Goal: Transaction & Acquisition: Purchase product/service

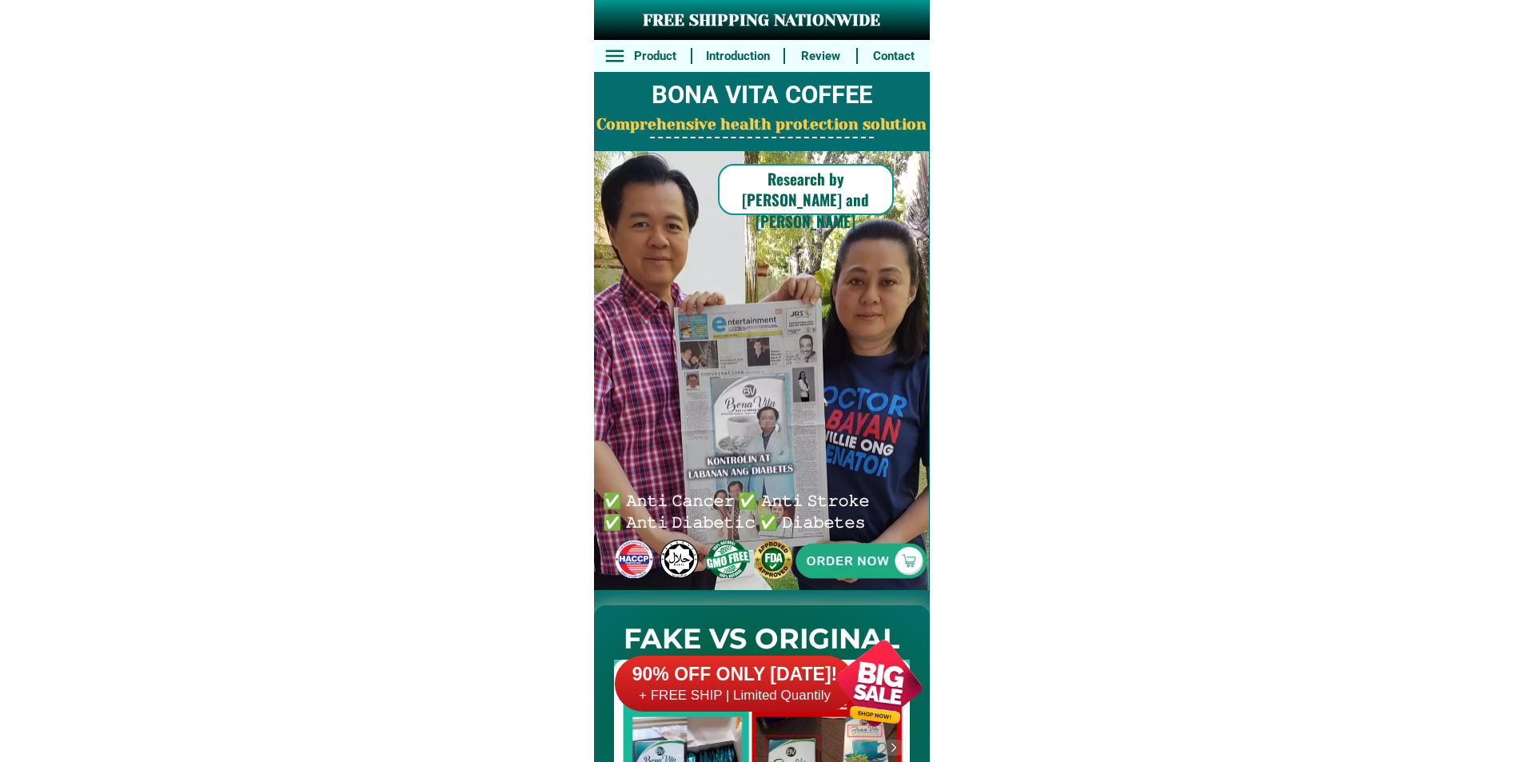
click at [815, 651] on div "90% OFF ONLY [DATE]! + FREE SHIP | Limited Quantily" at bounding box center [778, 683] width 327 height 126
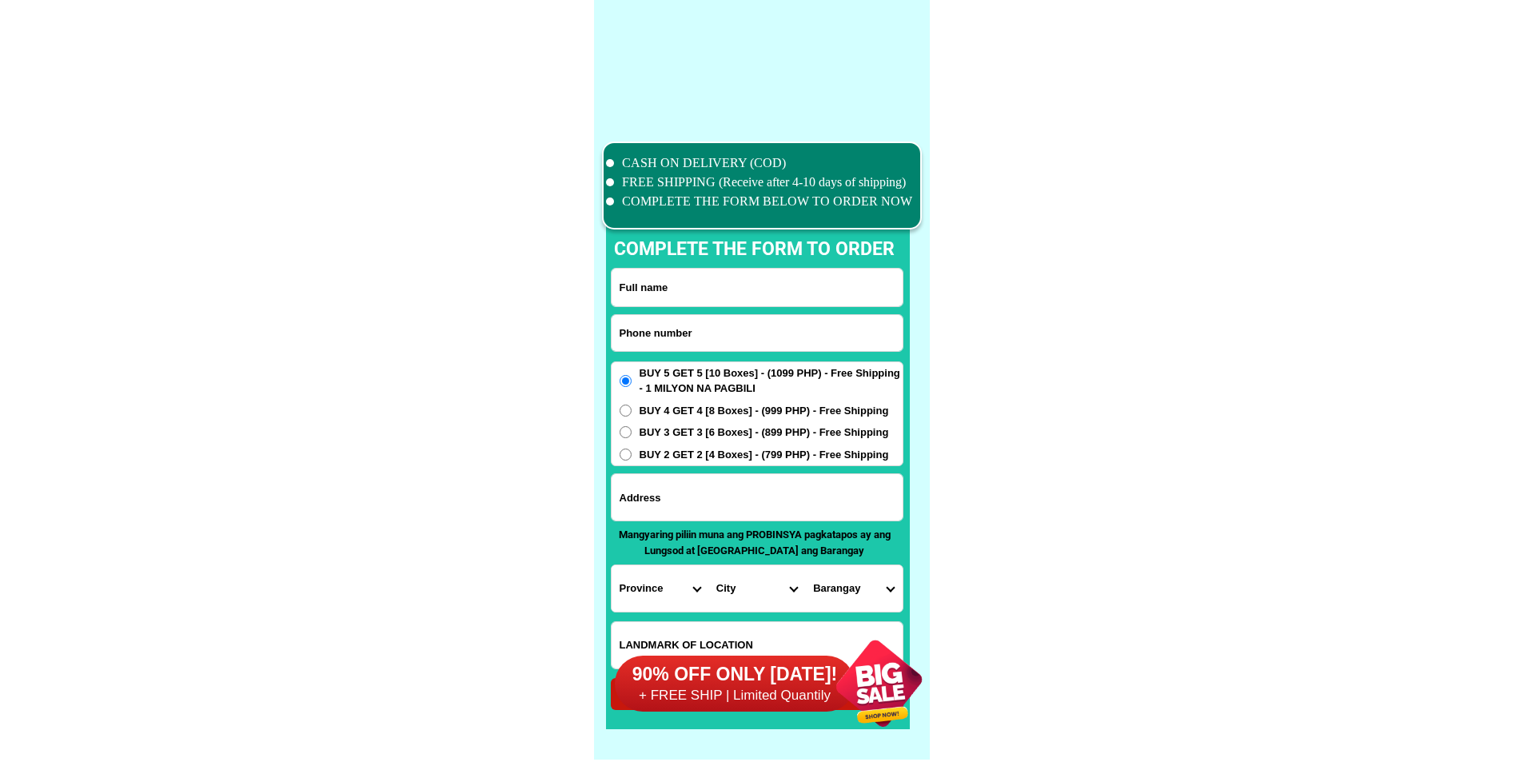
scroll to position [12430, 0]
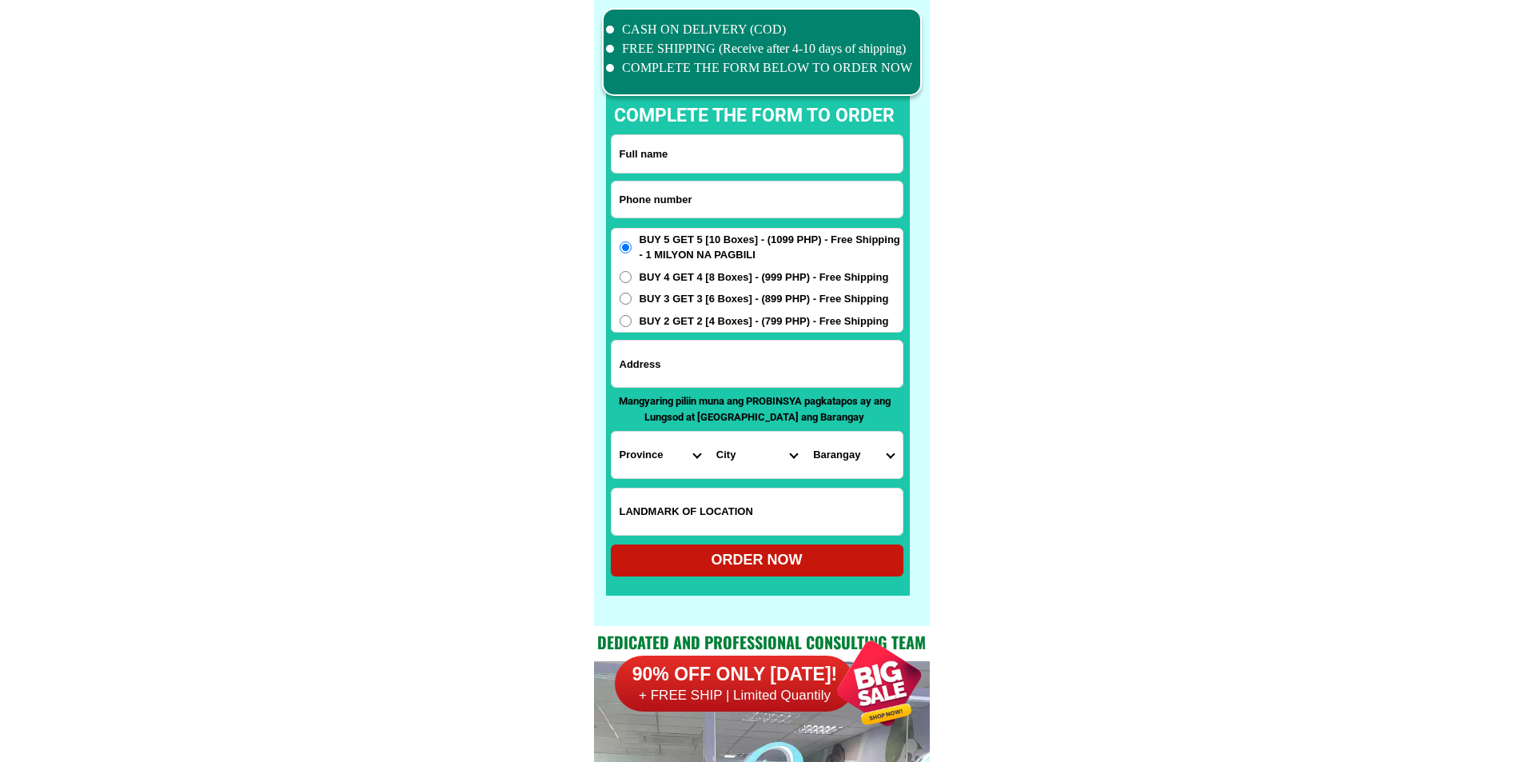
click at [714, 199] on input "Input phone_number" at bounding box center [757, 200] width 291 height 36
paste input "09262310245"
type input "09262310245"
click at [700, 201] on input "09262310245" at bounding box center [757, 200] width 291 height 36
click at [722, 154] on input "Input full_name" at bounding box center [757, 154] width 291 height 38
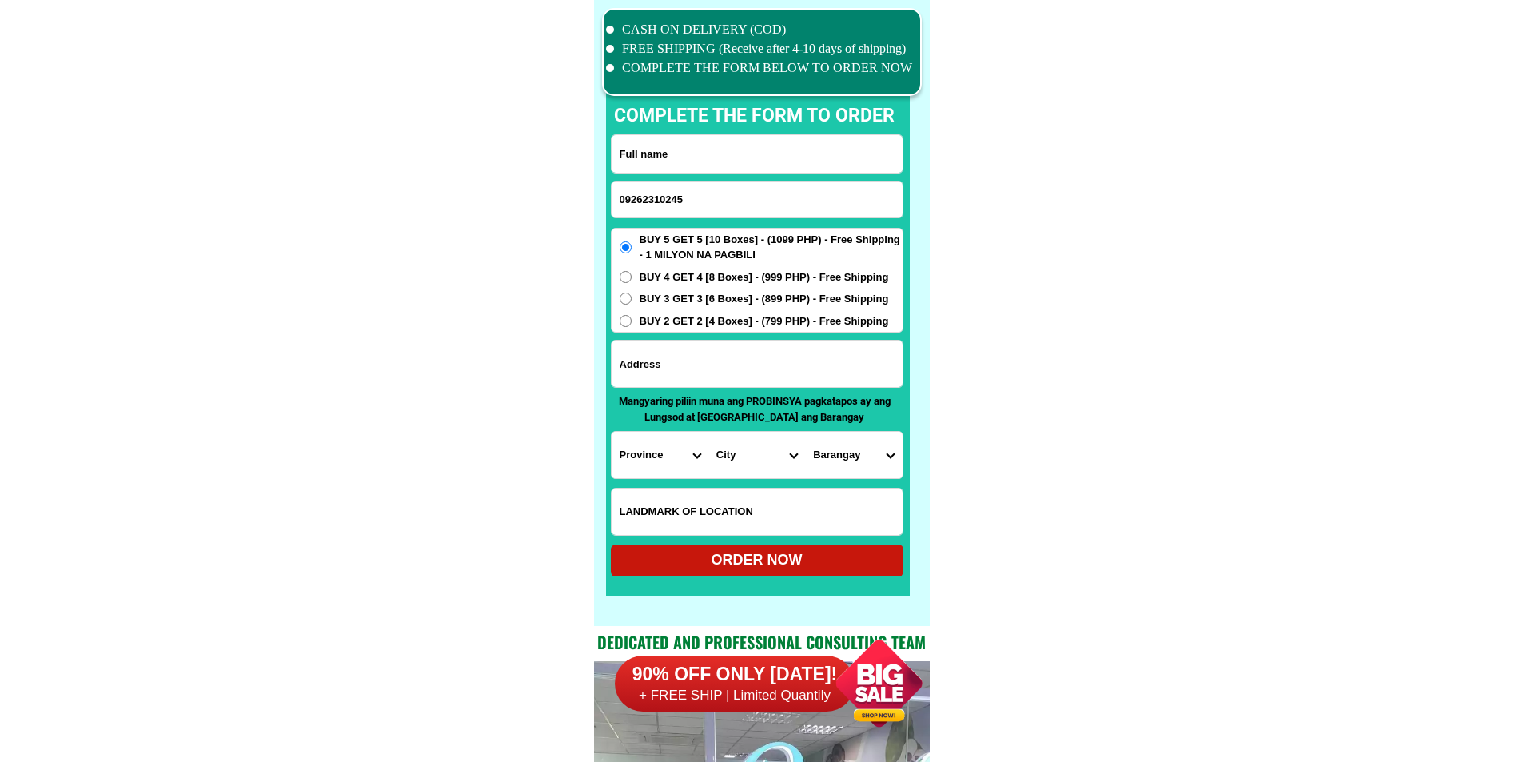
paste input "Acilia Salud"
type input "Acilia Salud"
click at [732, 366] on input "Input address" at bounding box center [757, 364] width 291 height 46
paste input "purok talisay,[GEOGRAPHIC_DATA],[GEOGRAPHIC_DATA],[GEOGRAPHIC_DATA]del sur,[GEO…"
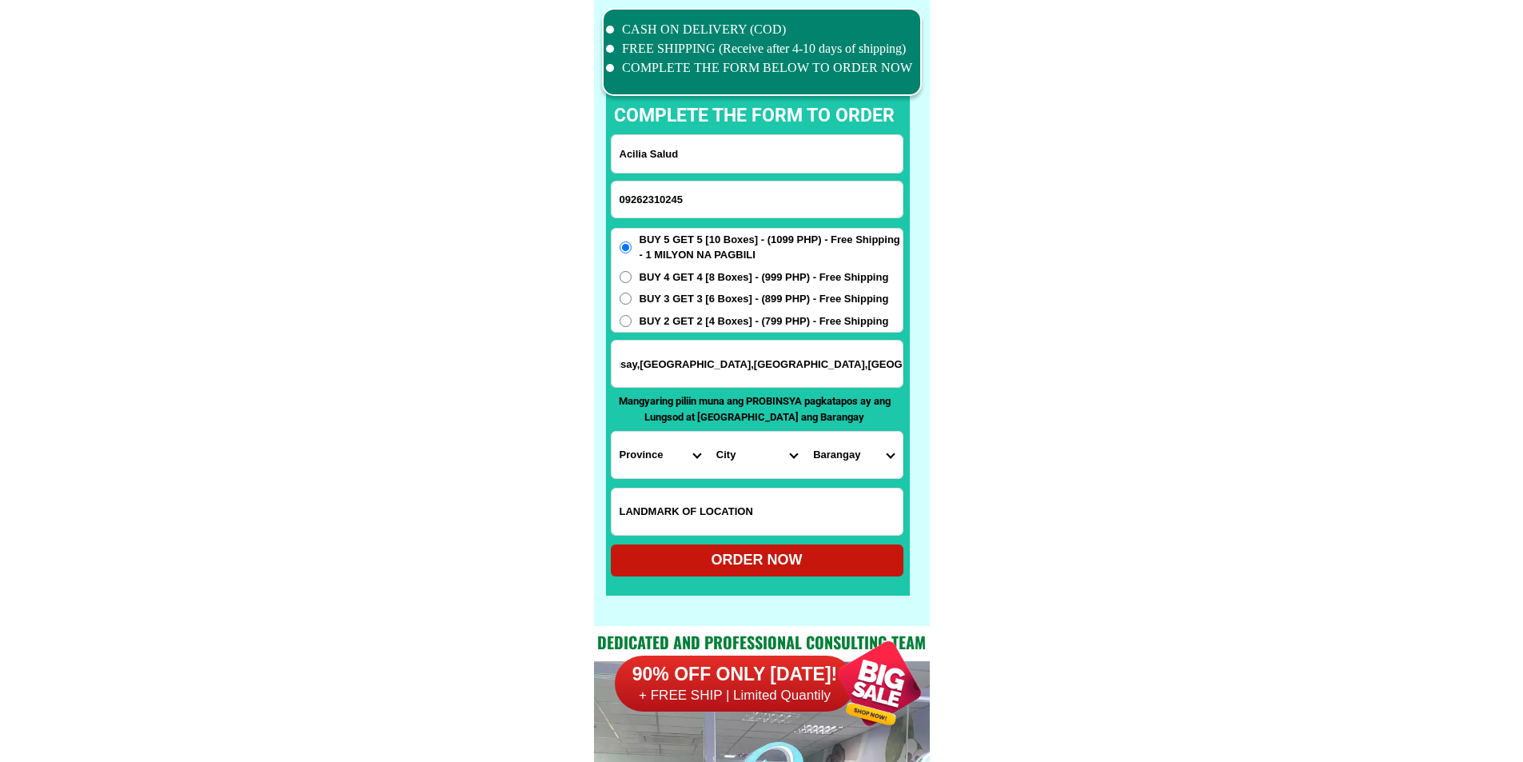
type input "purok talisay,[GEOGRAPHIC_DATA],[GEOGRAPHIC_DATA],[GEOGRAPHIC_DATA]del sur,[GEO…"
click at [735, 505] on input "Input LANDMARKOFLOCATION" at bounding box center [757, 512] width 291 height 46
paste input "apat ng [PERSON_NAME]."
type input "apat ng [PERSON_NAME]."
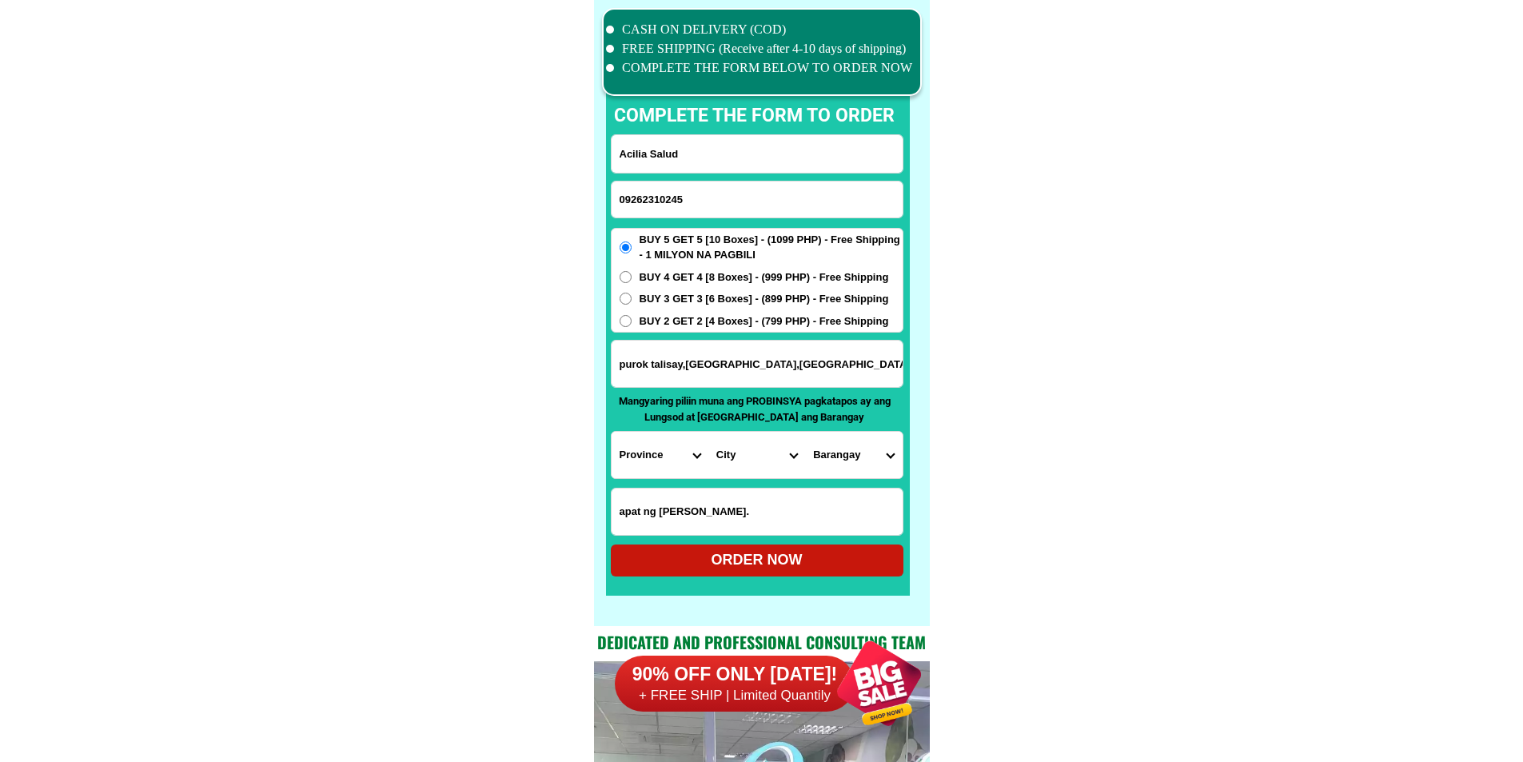
click at [665, 461] on select "Province [GEOGRAPHIC_DATA] [GEOGRAPHIC_DATA][PERSON_NAME][GEOGRAPHIC_DATA][GEOG…" at bounding box center [660, 455] width 97 height 46
select select "63_427"
click at [755, 461] on select "City Bayog [GEOGRAPHIC_DATA] Dinas [PERSON_NAME][GEOGRAPHIC_DATA][GEOGRAPHIC_DA…" at bounding box center [756, 455] width 97 height 46
select select "63_4271825"
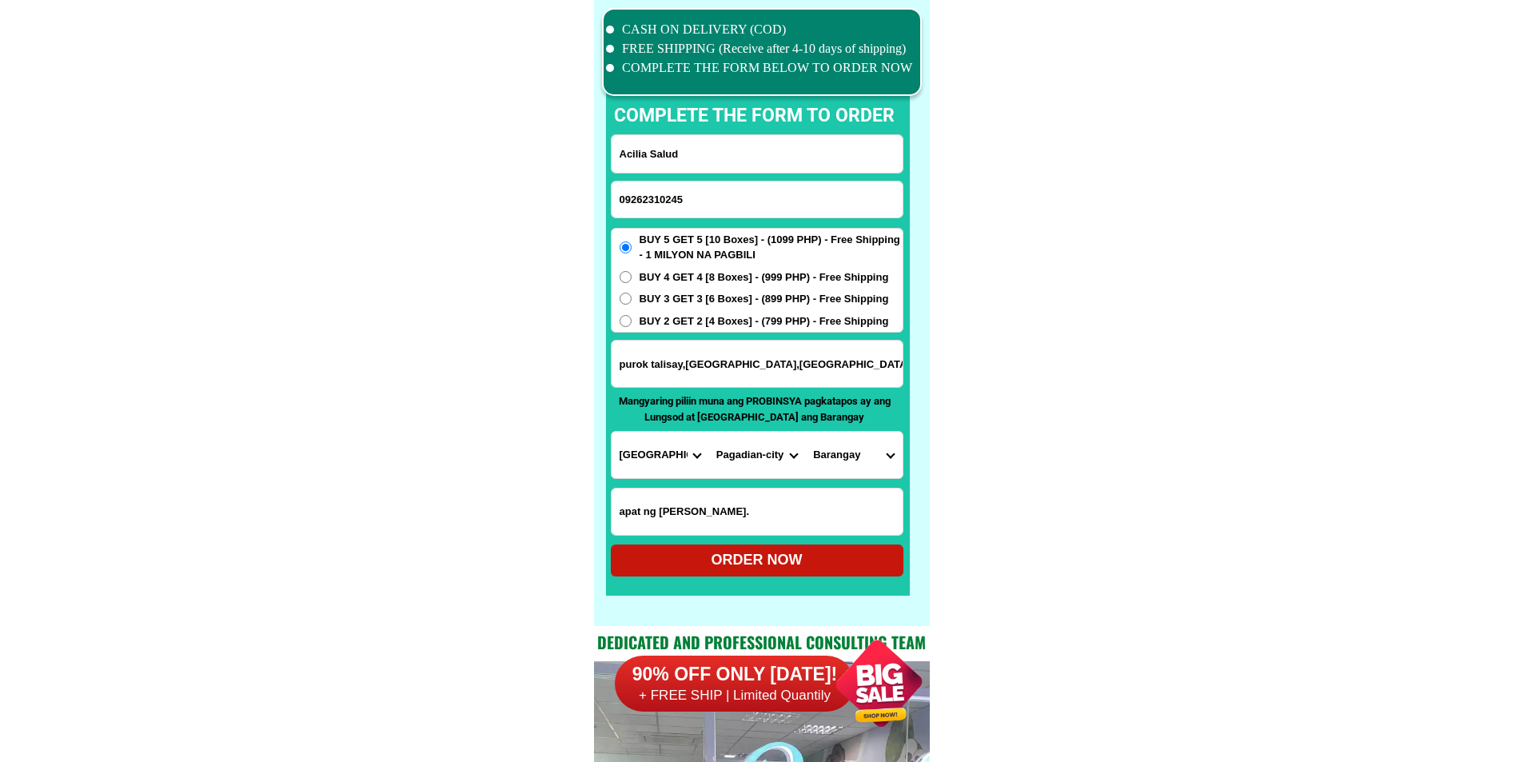
click at [867, 452] on select "Barangay Alegria Balangasan (pob.) Balintawak Baloyboan [PERSON_NAME] Buenavist…" at bounding box center [853, 455] width 97 height 46
click at [867, 451] on select "Barangay Alegria Balangasan (pob.) Balintawak Baloyboan [PERSON_NAME] Buenavist…" at bounding box center [853, 455] width 97 height 46
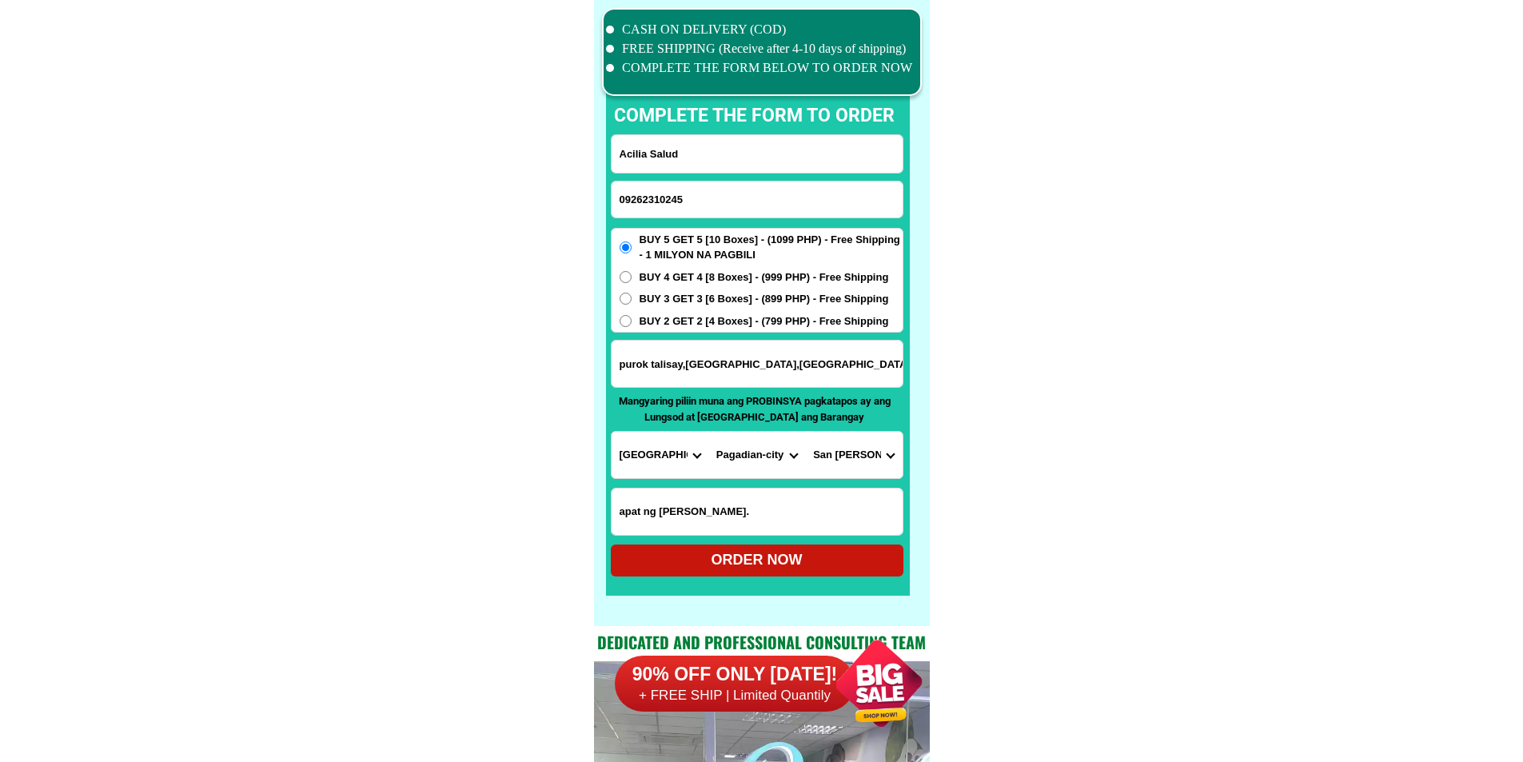
click at [867, 451] on select "Barangay Alegria Balangasan (pob.) Balintawak Baloyboan [PERSON_NAME] Buenavist…" at bounding box center [853, 455] width 97 height 46
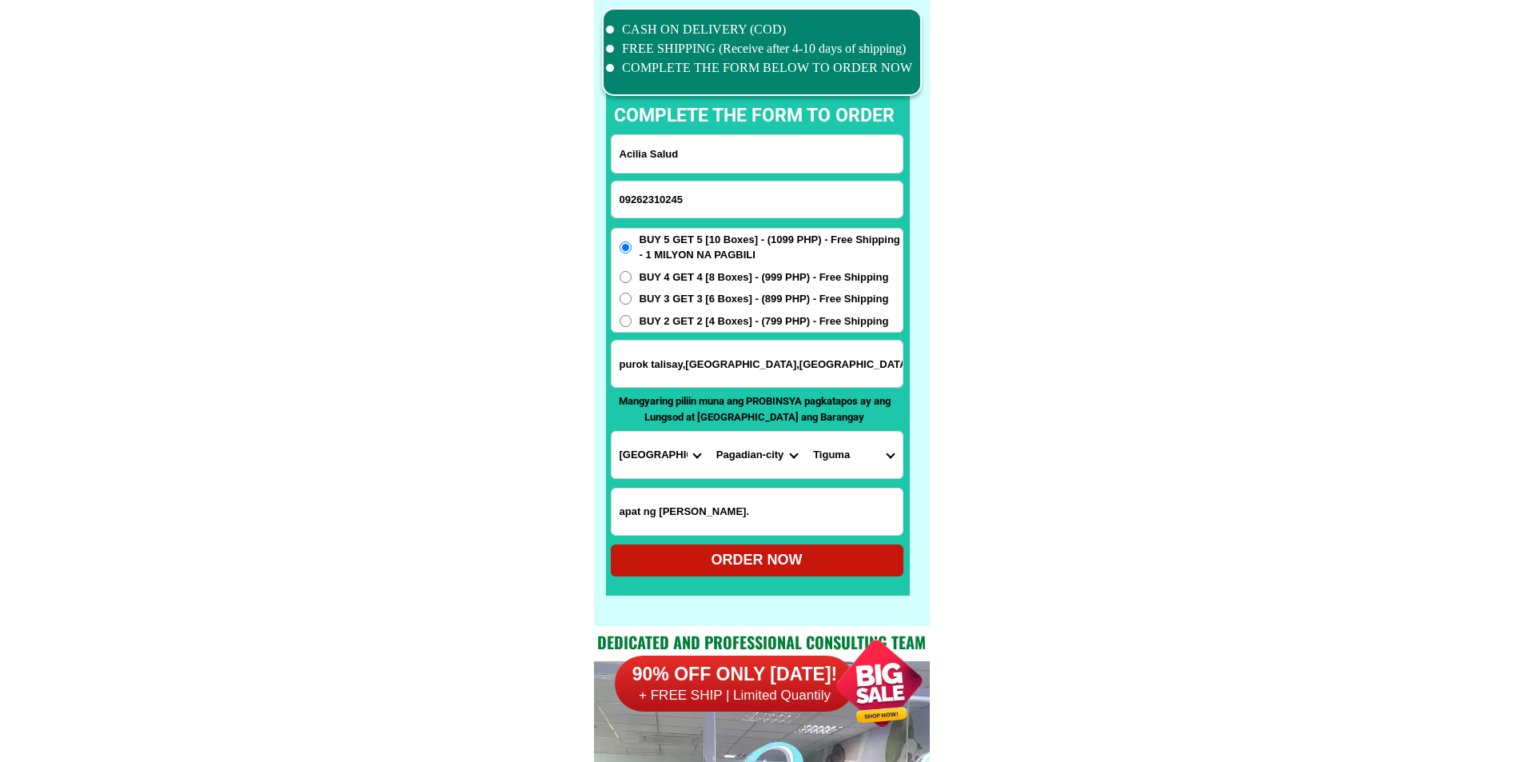
select select "63_42718253568"
click at [809, 555] on div "ORDER NOW" at bounding box center [757, 560] width 293 height 22
radio input "true"
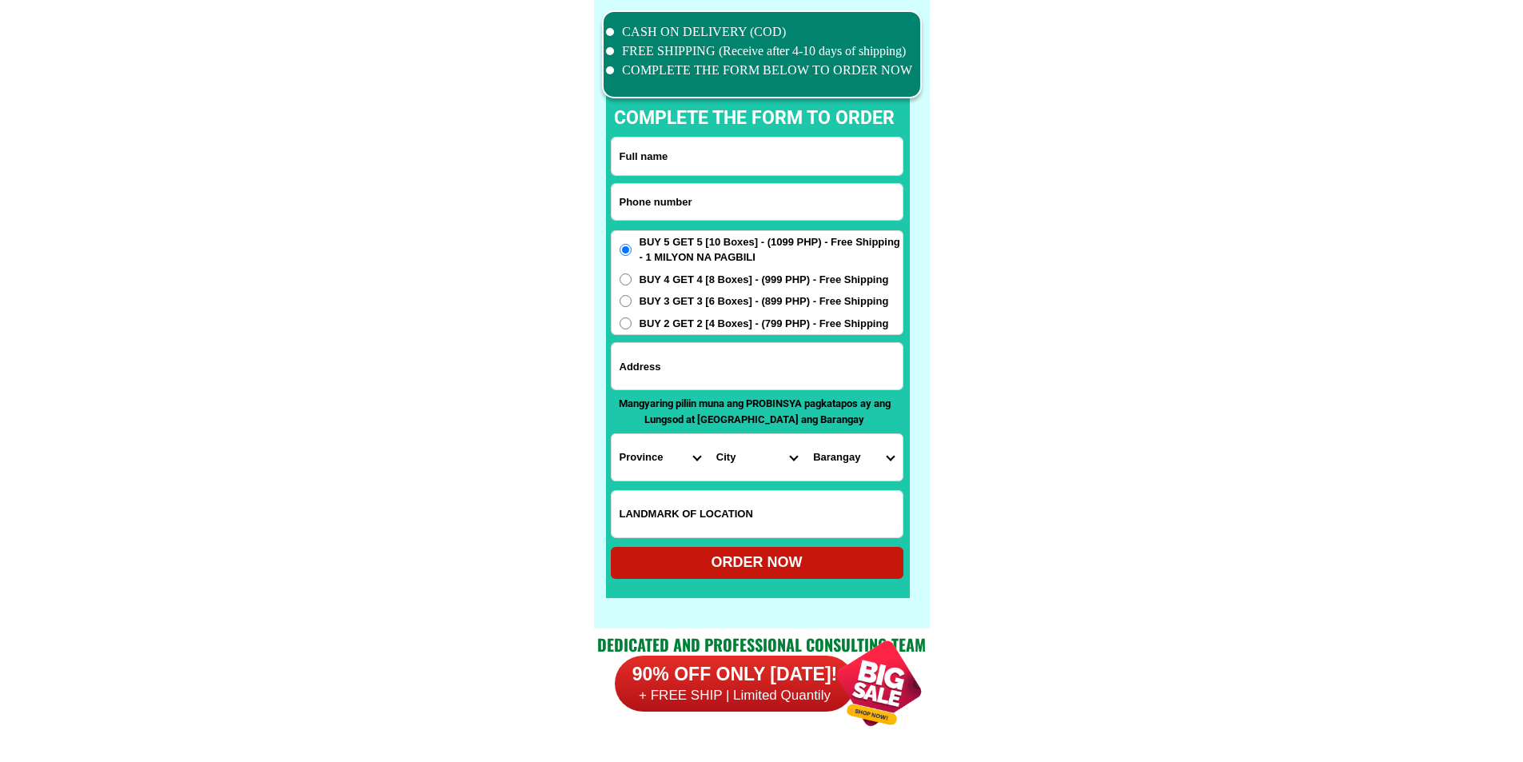
scroll to position [12430, 0]
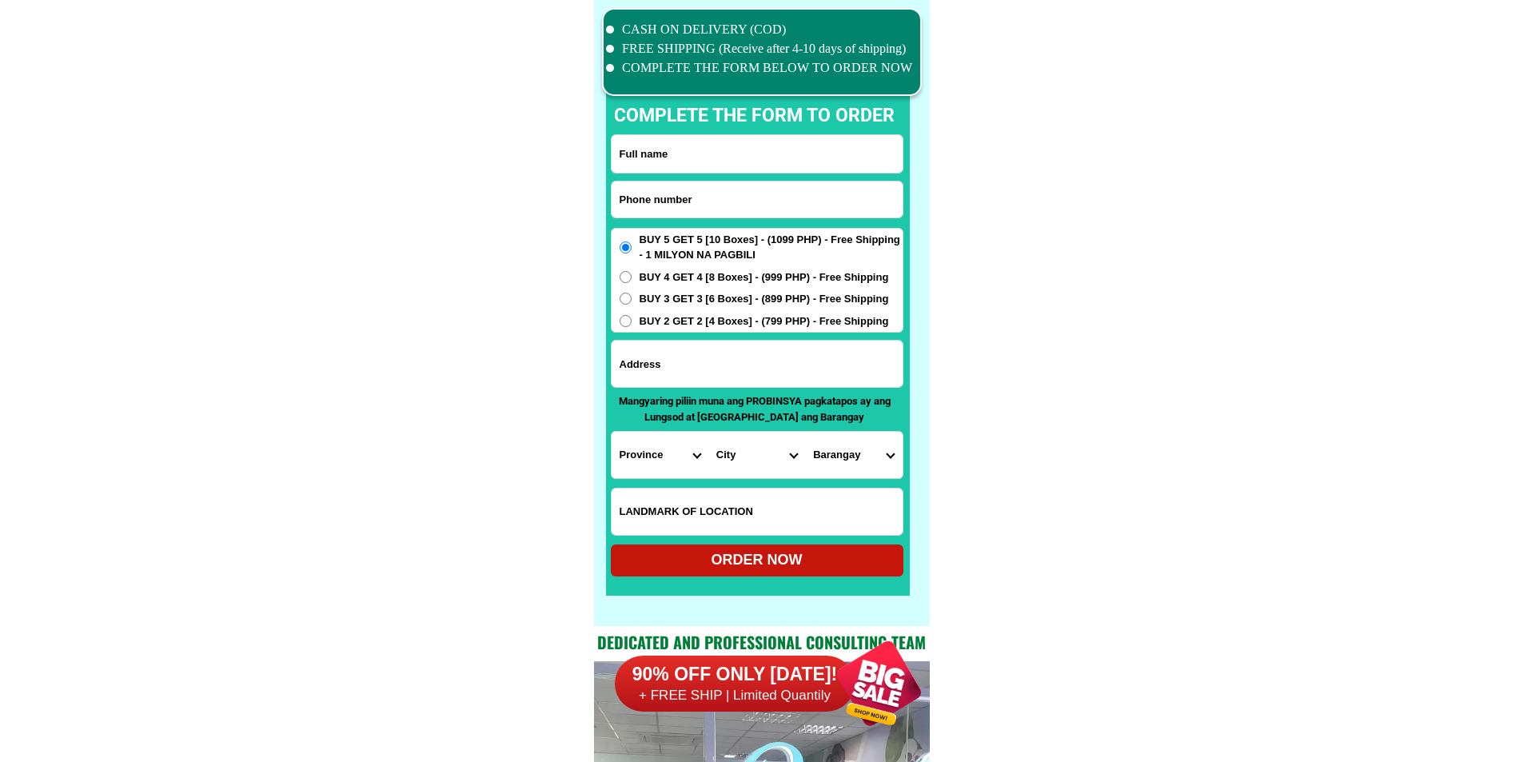
click at [724, 200] on input "Input phone_number" at bounding box center [757, 200] width 291 height 36
paste input "09274287666"
type input "09274287666"
click at [642, 153] on input "Input full_name" at bounding box center [757, 154] width 291 height 38
paste input "Noeme Canoy"
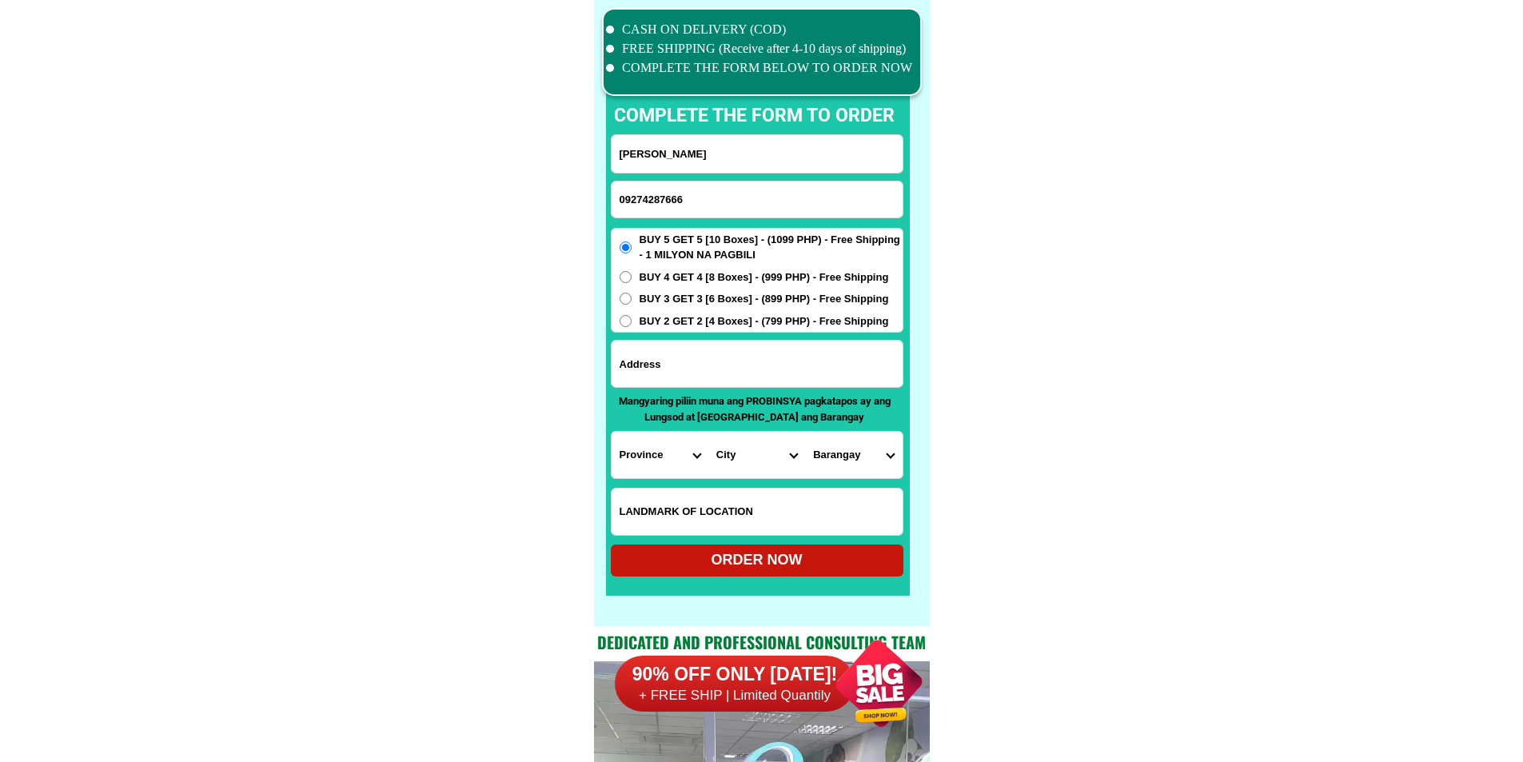
type input "Noeme Canoy"
click at [674, 379] on input "Input address" at bounding box center [757, 364] width 291 height 46
paste input "p5Baliwagan,Balingasag Misamis Oriental."
type input "p5Baliwagan,Balingasag Misamis Oriental."
click at [736, 508] on input "Input LANDMARKOFLOCATION" at bounding box center [757, 512] width 291 height 46
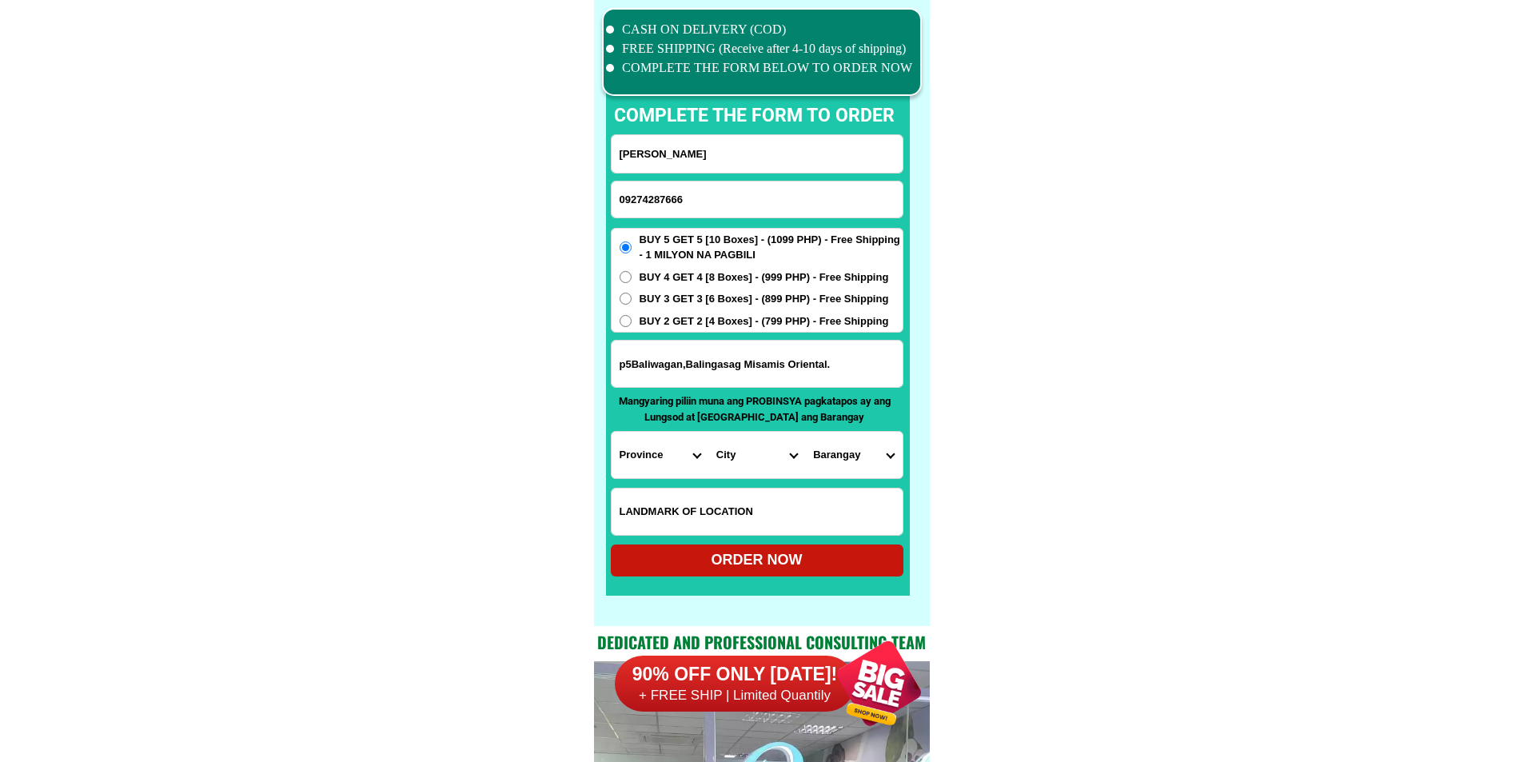
paste input "Near Pryce Gas Plant"
type input "Near Pryce Gas Plant"
click at [663, 452] on select "Province [GEOGRAPHIC_DATA] [GEOGRAPHIC_DATA][PERSON_NAME][GEOGRAPHIC_DATA][GEOG…" at bounding box center [660, 455] width 97 height 46
select select "63_386"
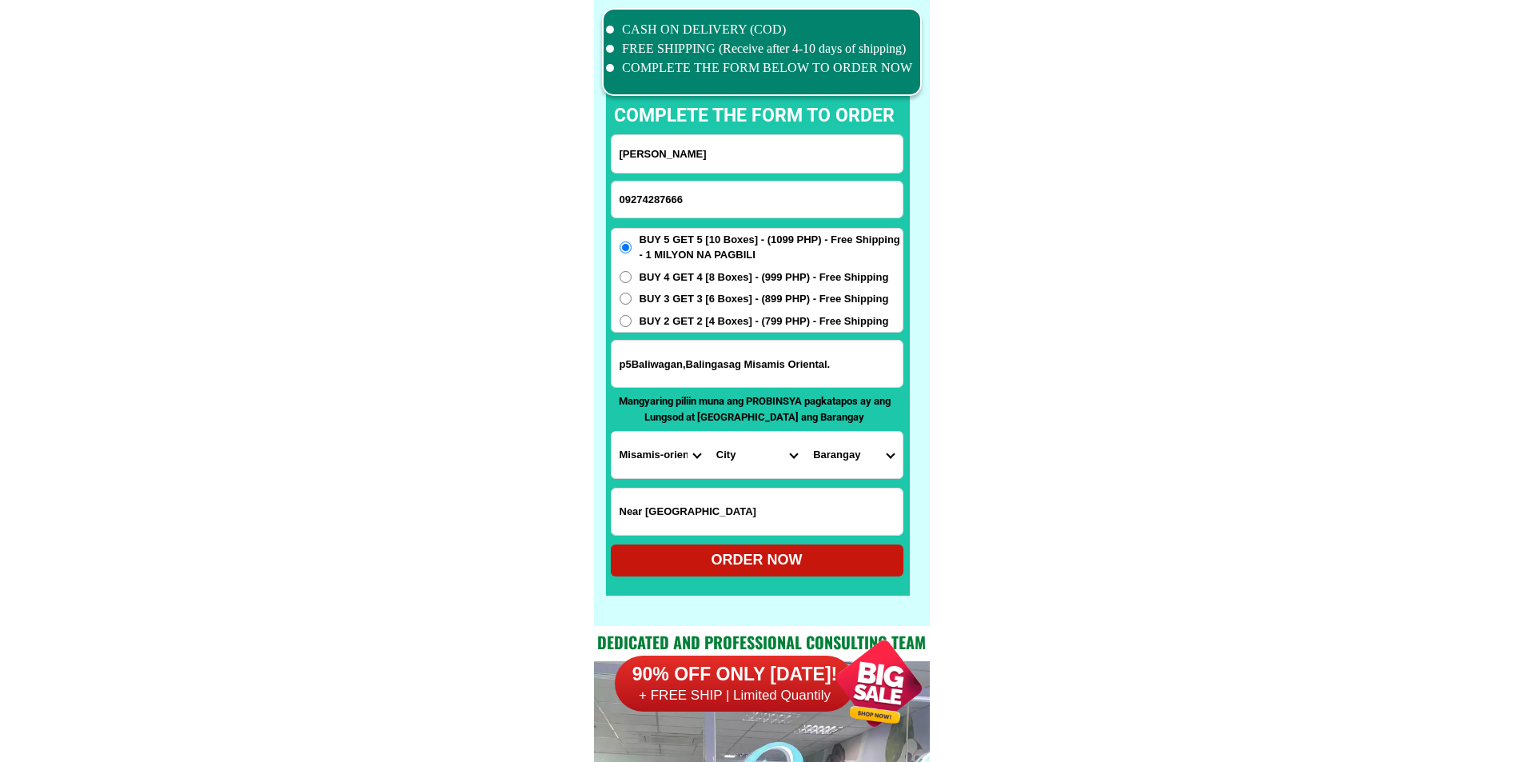
click at [760, 457] on select "City Alubijid Balingasag Balingoan Binuangan Cagayan-de-oro-city El-salvador-ci…" at bounding box center [756, 455] width 97 height 46
select select "63_3863703"
click at [708, 432] on select "City Alubijid Balingasag Balingoan Binuangan Cagayan-de-oro-city El-salvador-ci…" at bounding box center [756, 455] width 97 height 46
click at [854, 469] on select "Barangay Balagnan Baliwagan Barangay 1 (pob.) Barangay 2 (pob.) Barangay 3 (pob…" at bounding box center [853, 455] width 97 height 46
select select "63_38637038000"
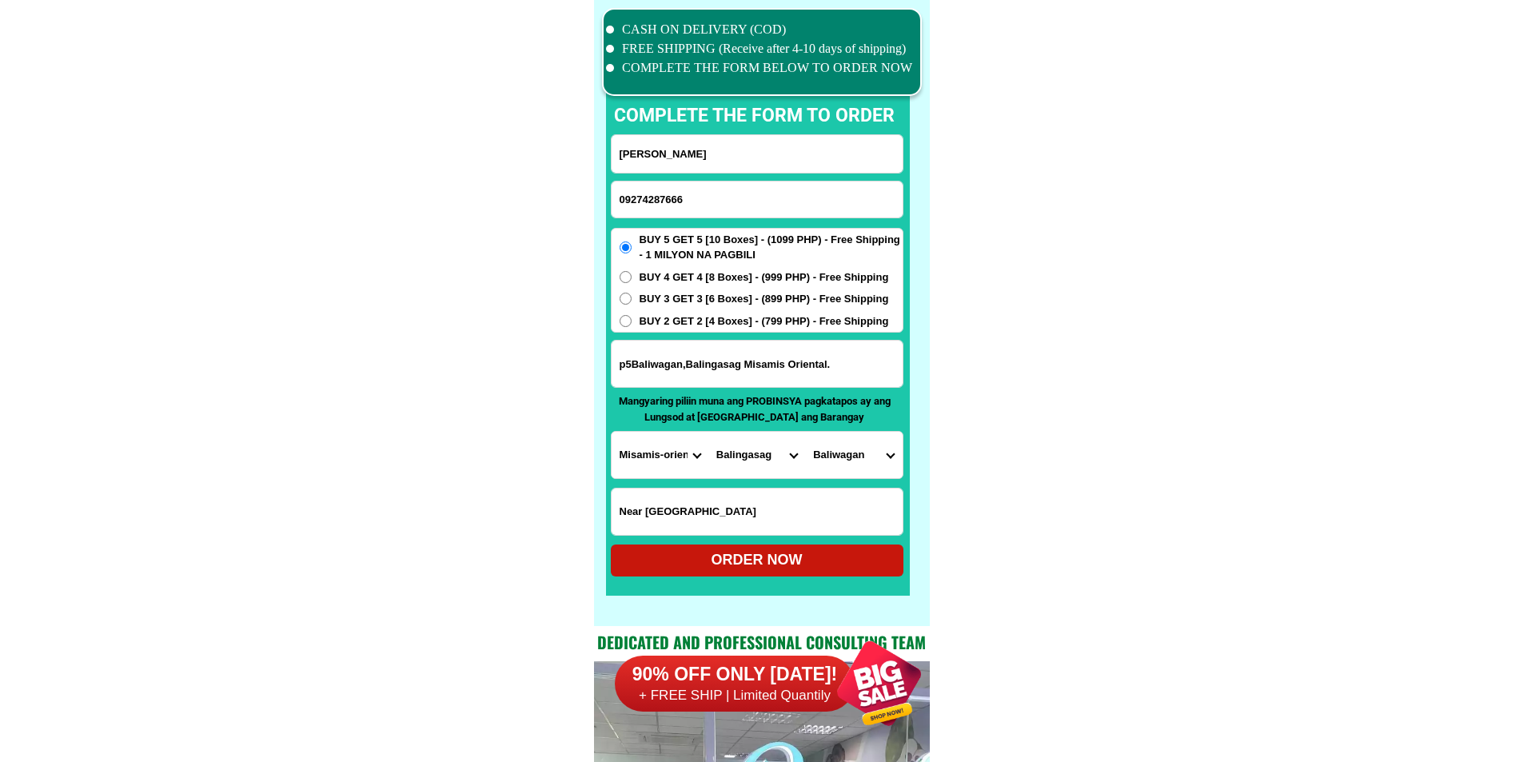
click at [809, 552] on div "ORDER NOW" at bounding box center [757, 560] width 293 height 22
radio input "true"
click at [729, 195] on input "09274287666" at bounding box center [757, 200] width 291 height 36
paste input "09274287666"
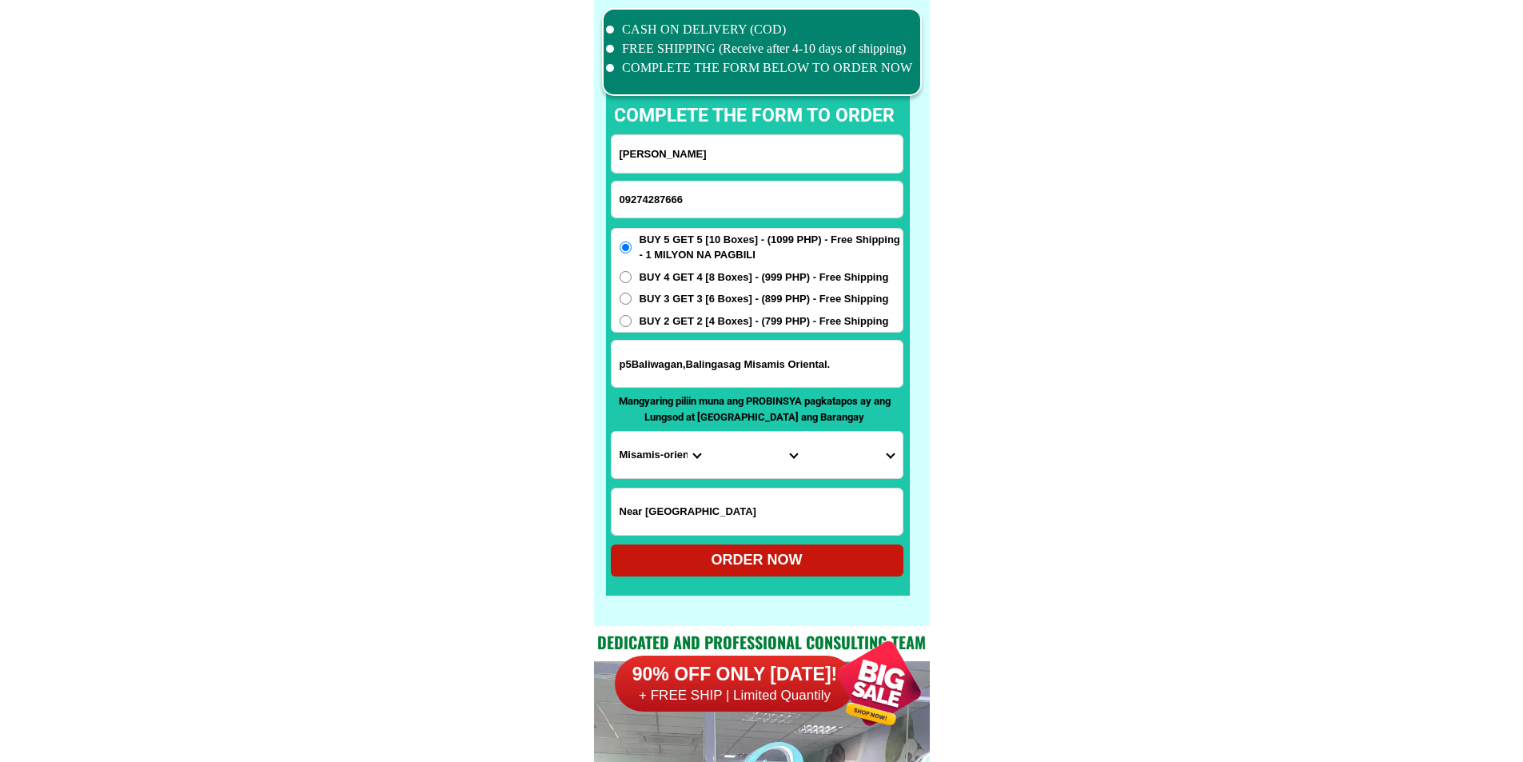
type input "09274287666"
click at [724, 158] on input "Noeme Canoy" at bounding box center [757, 154] width 291 height 38
click at [685, 156] on input "Noeme Canoy" at bounding box center [757, 154] width 291 height 38
type input "Noeme Canoy"
click at [718, 381] on input "p5Baliwagan,Balingasag Misamis Oriental." at bounding box center [757, 364] width 291 height 46
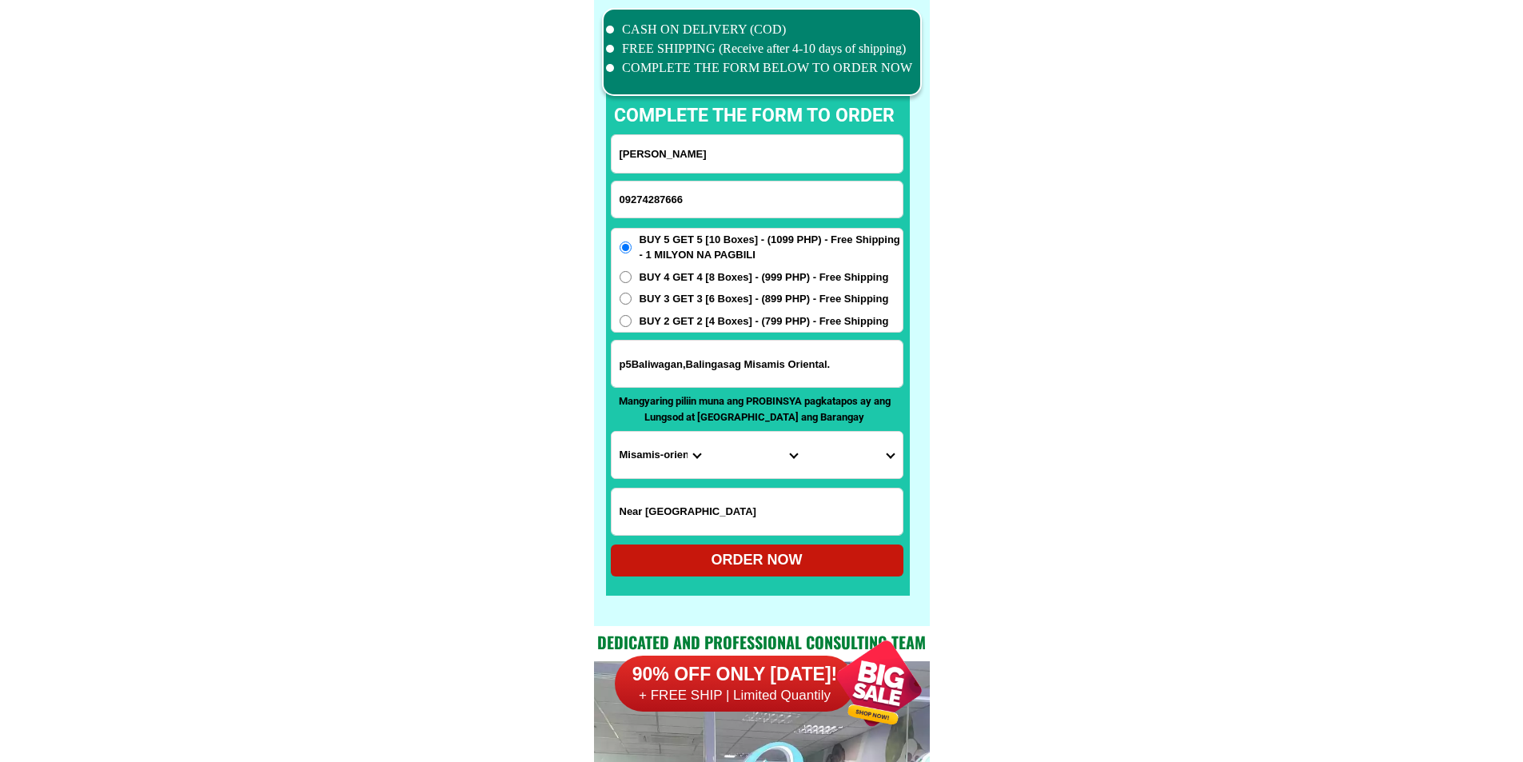
click at [718, 381] on input "p5Baliwagan,Balingasag Misamis Oriental." at bounding box center [757, 364] width 291 height 46
click at [692, 369] on input "p5Baliwagan,Balingasag Misamis Oriental." at bounding box center [757, 364] width 291 height 46
type input "p5Baliwagan,Balingasag Misamis Oriental."
click at [676, 465] on select "Province [GEOGRAPHIC_DATA] [GEOGRAPHIC_DATA][PERSON_NAME][GEOGRAPHIC_DATA][GEOG…" at bounding box center [660, 455] width 97 height 46
select select "63_386"
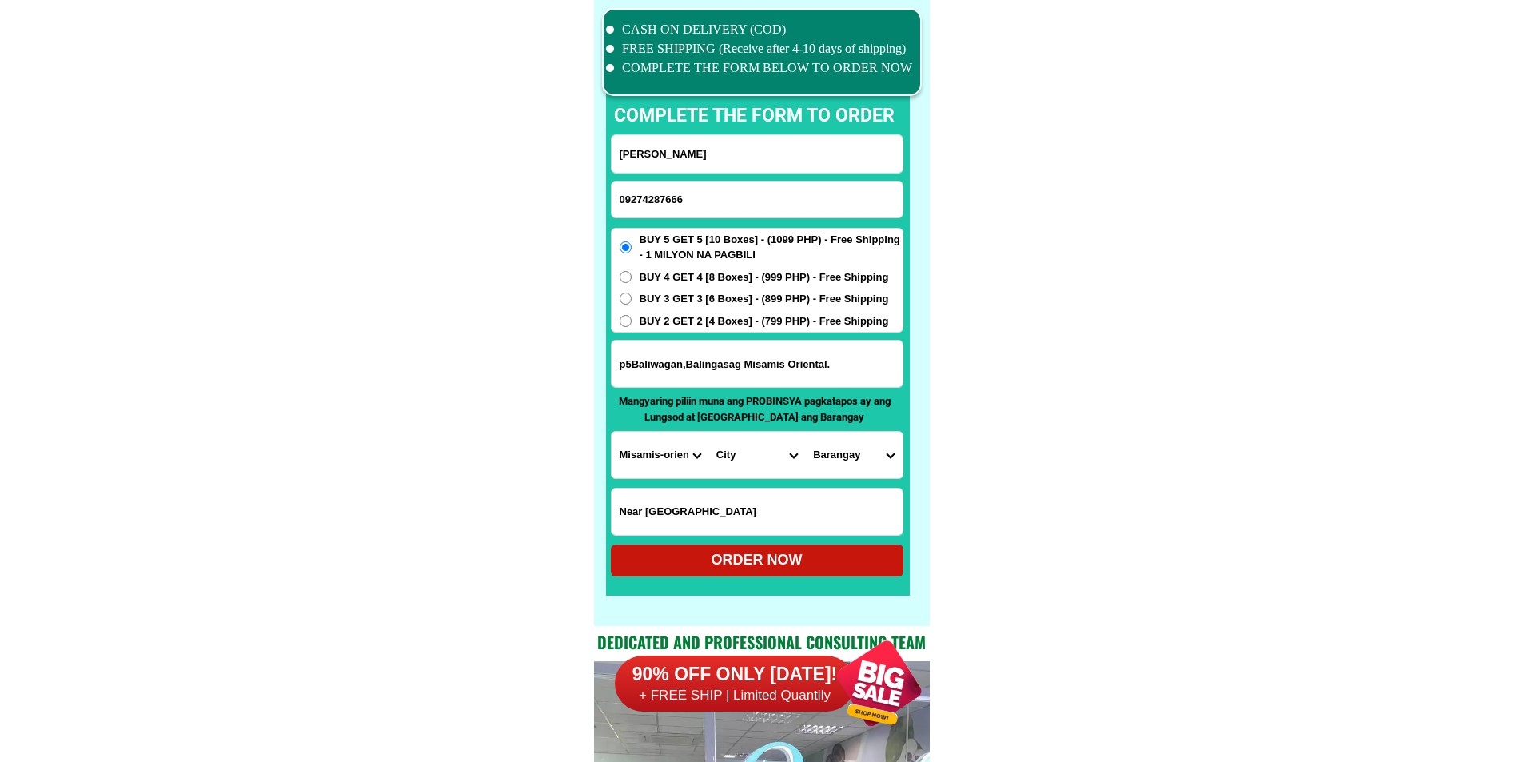
click at [743, 456] on select "City Alubijid Balingasag Balingoan Binuangan Cagayan-de-oro-city El-salvador-ci…" at bounding box center [756, 455] width 97 height 46
select select "63_3863703"
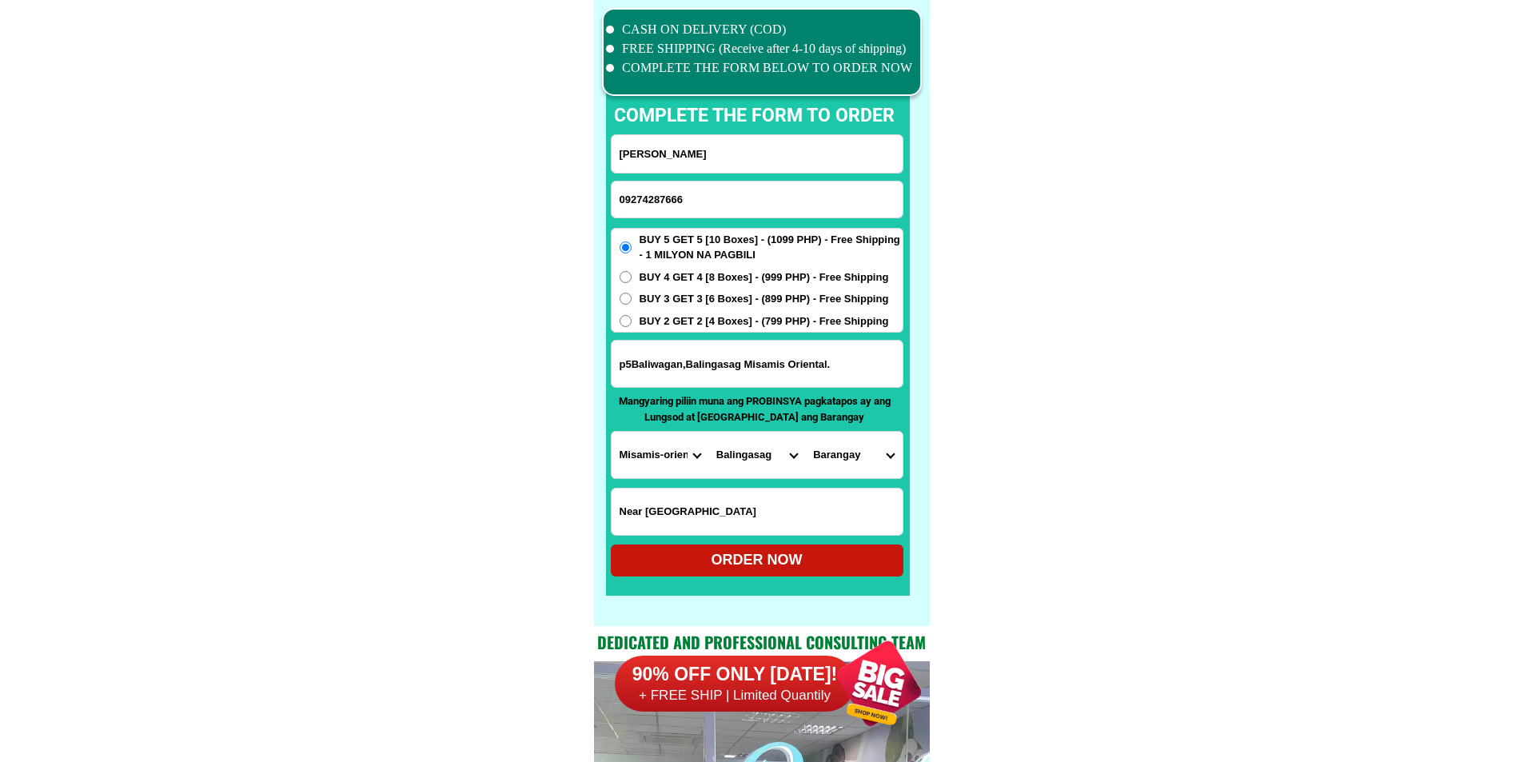
click at [864, 461] on select "Barangay Balagnan Baliwagan Barangay 1 (pob.) Barangay 2 (pob.) Barangay 3 (pob…" at bounding box center [853, 455] width 97 height 46
select select "63_38637038000"
click at [805, 432] on select "Barangay Balagnan Baliwagan Barangay 1 (pob.) Barangay 2 (pob.) Barangay 3 (pob…" at bounding box center [853, 455] width 97 height 46
click at [668, 316] on span "BUY 2 GET 2 [4 Boxes] - (799 PHP) - Free Shipping" at bounding box center [764, 321] width 249 height 16
click at [632, 316] on input "BUY 2 GET 2 [4 Boxes] - (799 PHP) - Free Shipping" at bounding box center [626, 321] width 12 height 12
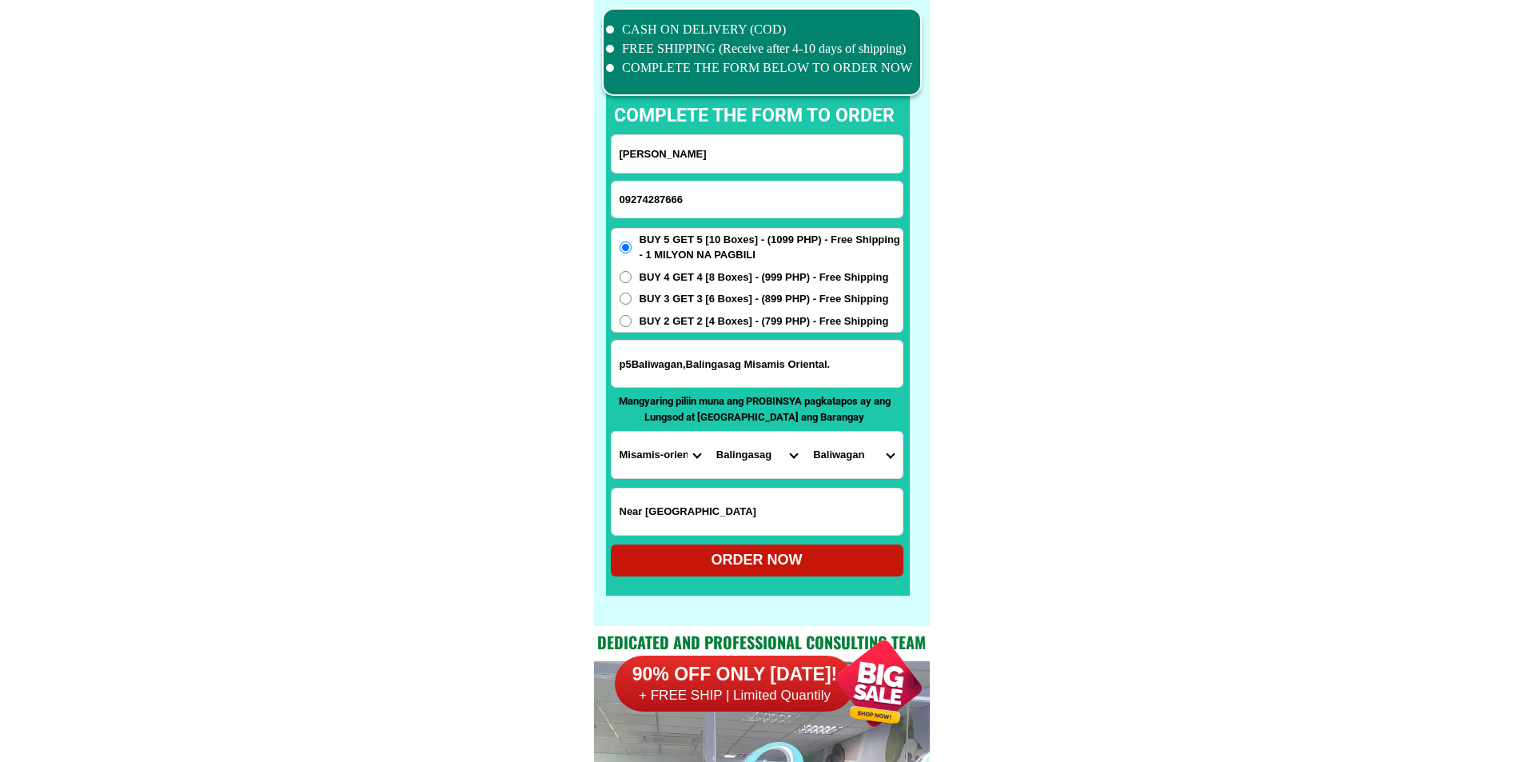
radio input "true"
drag, startPoint x: 716, startPoint y: 560, endPoint x: 727, endPoint y: 493, distance: 67.2
click at [727, 493] on form "Noeme Canoy 09274287666 ORDER NOW p5Baliwagan,Balingasag Misamis Oriental. Prov…" at bounding box center [757, 355] width 293 height 442
click at [727, 493] on input "Near Pryce Gas Plant" at bounding box center [757, 512] width 291 height 46
type input "Near Pryce Gas Plant"
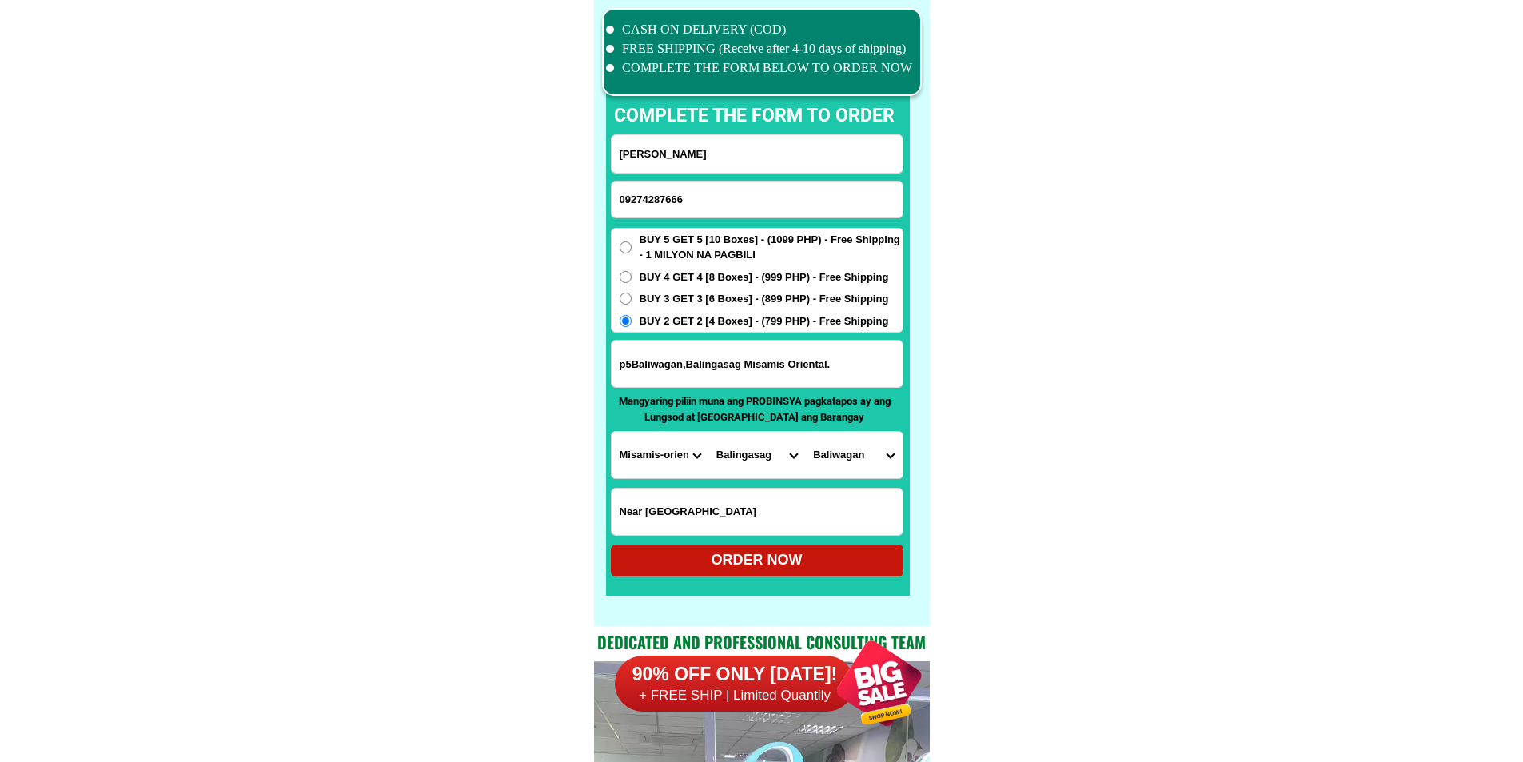
click at [742, 571] on div "ORDER NOW" at bounding box center [757, 561] width 293 height 32
radio input "true"
